Goal: Task Accomplishment & Management: Use online tool/utility

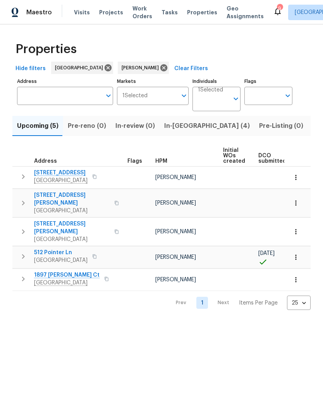
click at [61, 248] on span "512 Pointer Ln" at bounding box center [60, 252] width 53 height 8
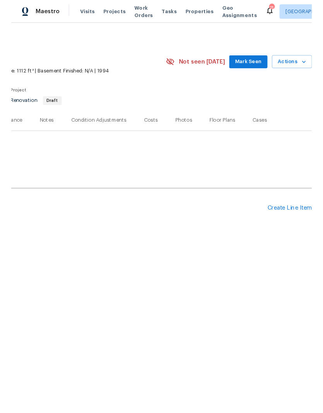
scroll to position [0, 115]
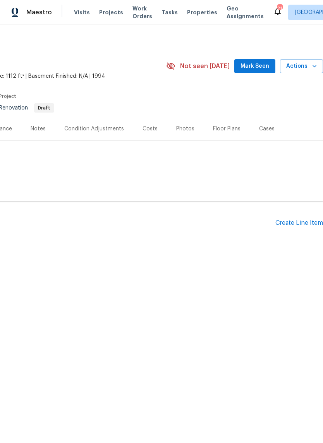
click at [301, 223] on div "Create Line Item" at bounding box center [299, 222] width 48 height 7
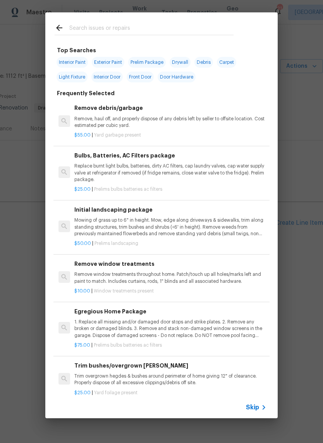
click at [131, 25] on input "text" at bounding box center [151, 29] width 164 height 12
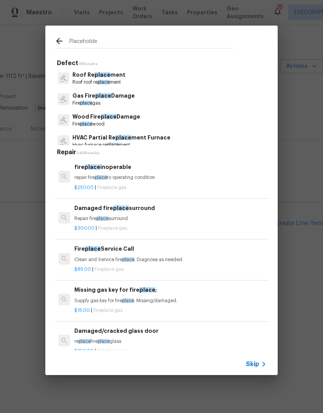
type input "Placeholder"
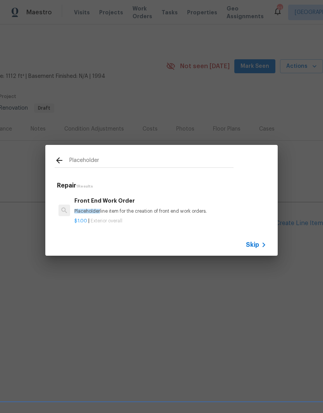
click at [123, 207] on div "Front End Work Order Placeholder line item for the creation of front end work o…" at bounding box center [170, 205] width 192 height 19
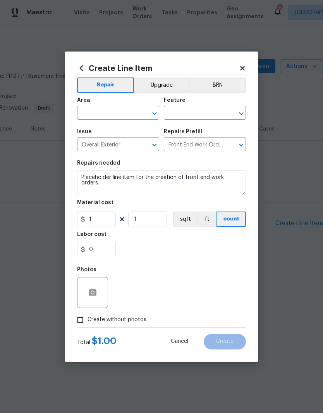
click at [137, 112] on input "text" at bounding box center [107, 114] width 60 height 12
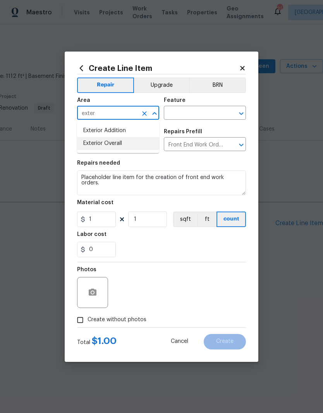
click at [124, 143] on li "Exterior Overall" at bounding box center [118, 143] width 82 height 13
type input "Exterior Overall"
click at [174, 111] on input "text" at bounding box center [194, 114] width 60 height 12
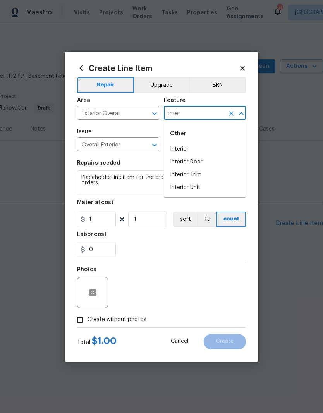
click at [182, 149] on li "Interior" at bounding box center [205, 149] width 82 height 13
type input "Interior"
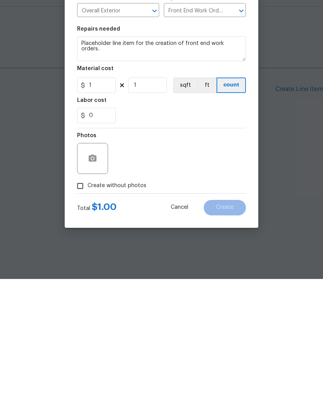
click at [81, 312] on input "Create without photos" at bounding box center [80, 319] width 15 height 15
checkbox input "true"
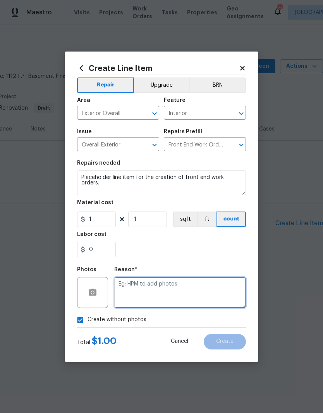
click at [165, 286] on textarea at bounding box center [180, 292] width 132 height 31
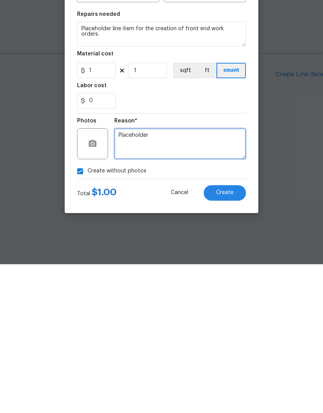
type textarea "Placeholder"
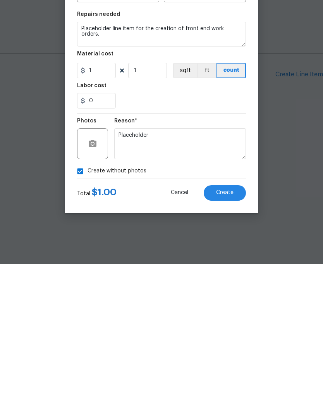
click at [229, 338] on span "Create" at bounding box center [224, 341] width 17 height 6
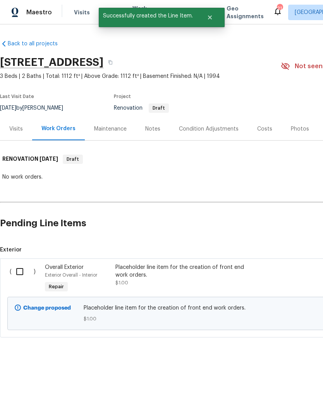
scroll to position [0, 0]
click at [21, 274] on input "checkbox" at bounding box center [23, 271] width 22 height 16
checkbox input "true"
click at [277, 392] on span "Create Work Order" at bounding box center [278, 394] width 51 height 10
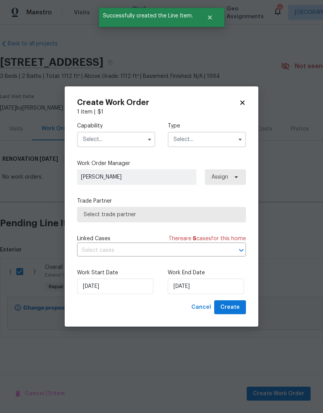
click at [143, 137] on input "text" at bounding box center [116, 139] width 78 height 15
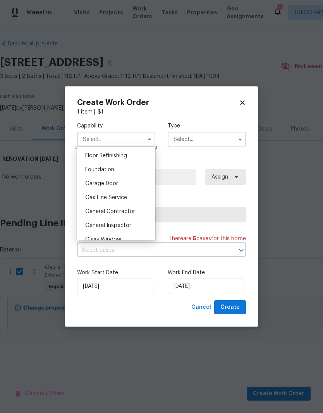
scroll to position [322, 0]
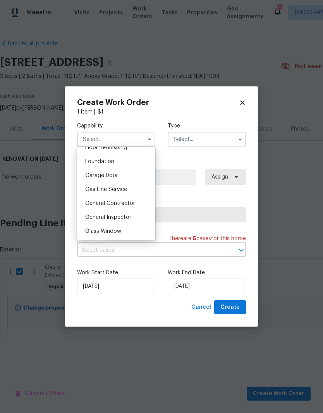
click at [131, 204] on span "General Contractor" at bounding box center [110, 202] width 50 height 5
type input "General Contractor"
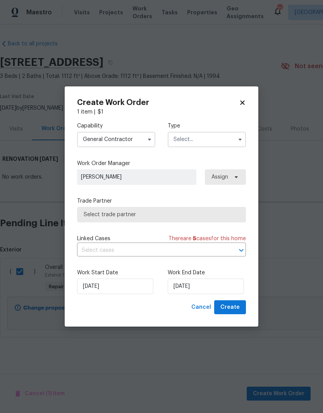
click at [207, 136] on input "text" at bounding box center [207, 139] width 78 height 15
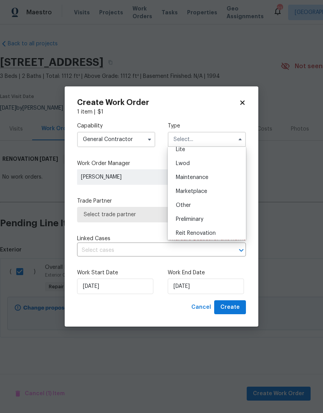
scroll to position [138, 0]
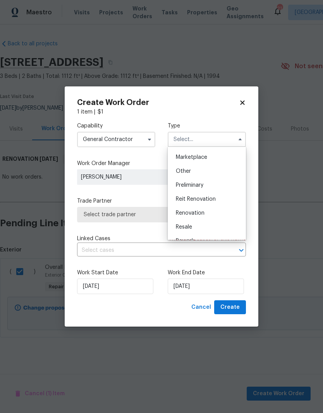
click at [204, 213] on span "Renovation" at bounding box center [190, 212] width 29 height 5
type input "Renovation"
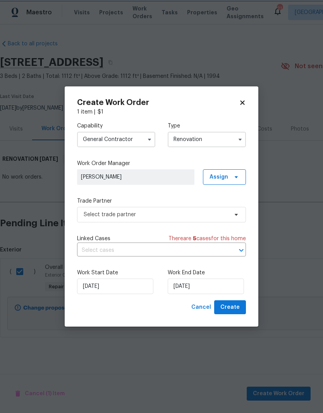
scroll to position [0, 0]
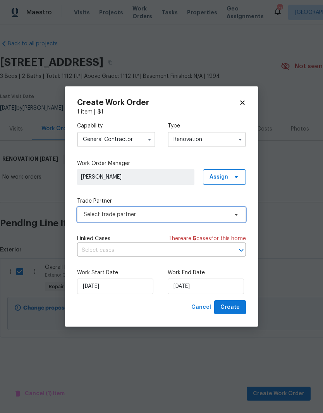
click at [236, 216] on icon at bounding box center [236, 214] width 6 height 6
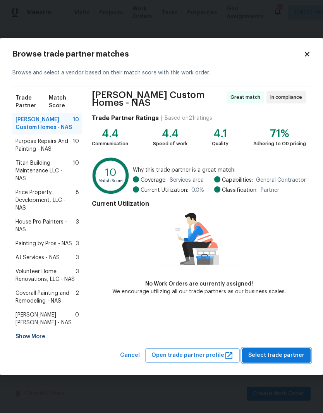
click at [284, 353] on span "Select trade partner" at bounding box center [276, 355] width 56 height 10
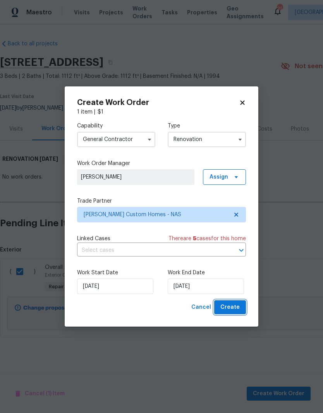
click at [234, 306] on span "Create" at bounding box center [229, 307] width 19 height 10
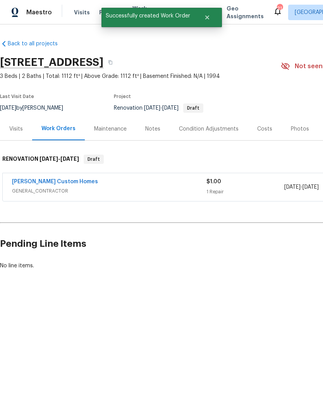
click at [48, 181] on link "[PERSON_NAME] Custom Homes" at bounding box center [55, 181] width 86 height 5
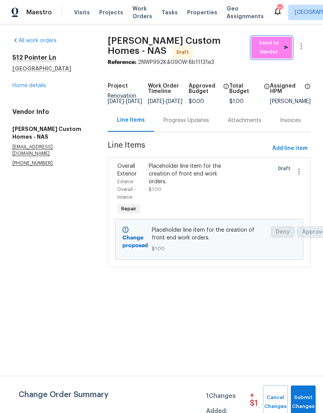
click at [269, 47] on span "Send to Vendor" at bounding box center [271, 48] width 33 height 18
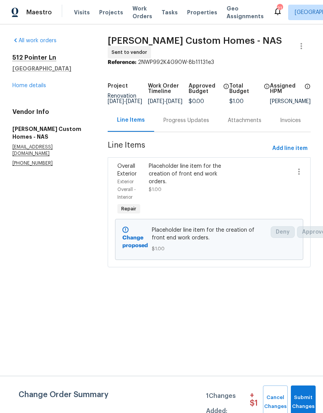
click at [36, 87] on link "Home details" at bounding box center [29, 85] width 34 height 5
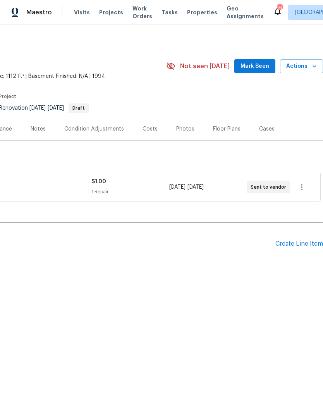
scroll to position [0, 115]
click at [256, 66] on span "Mark Seen" at bounding box center [254, 67] width 29 height 10
